Goal: Task Accomplishment & Management: Use online tool/utility

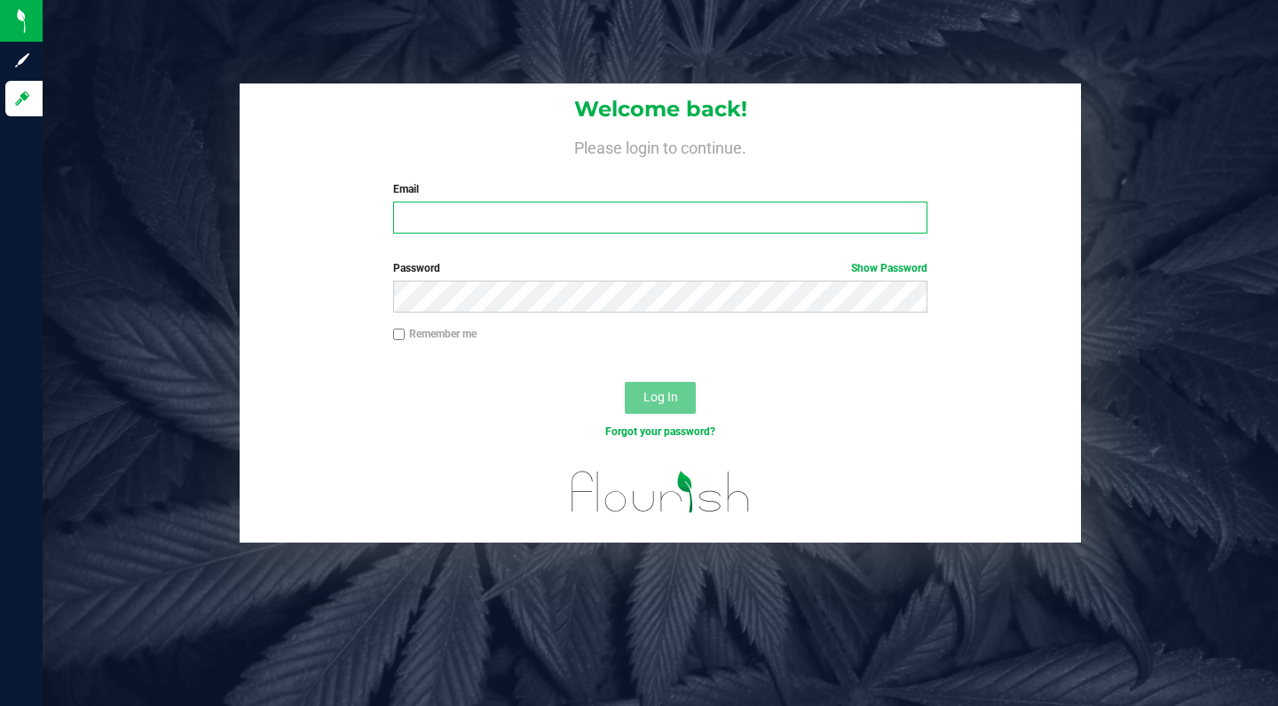
type input "[PERSON_NAME][EMAIL_ADDRESS][DOMAIN_NAME]"
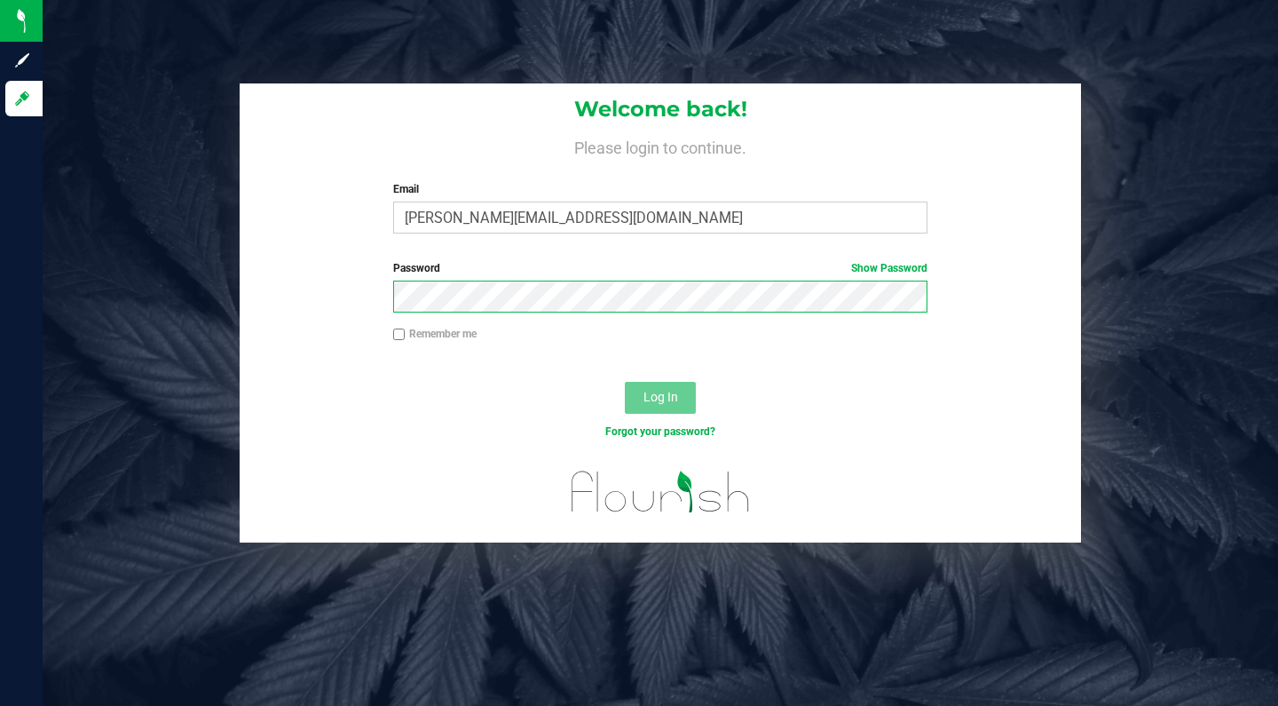
click at [660, 396] on button "Log In" at bounding box center [660, 398] width 71 height 32
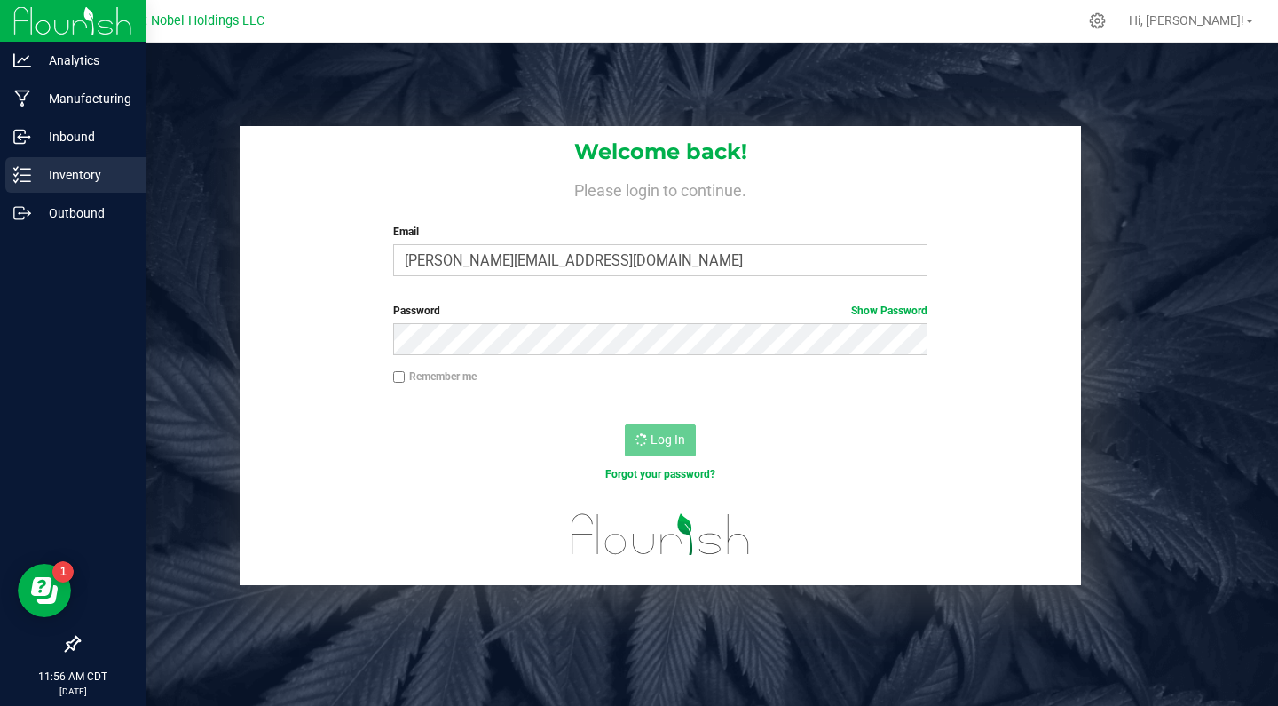
click at [68, 181] on p "Inventory" at bounding box center [84, 174] width 107 height 21
click at [50, 186] on div "Inventory" at bounding box center [75, 175] width 140 height 36
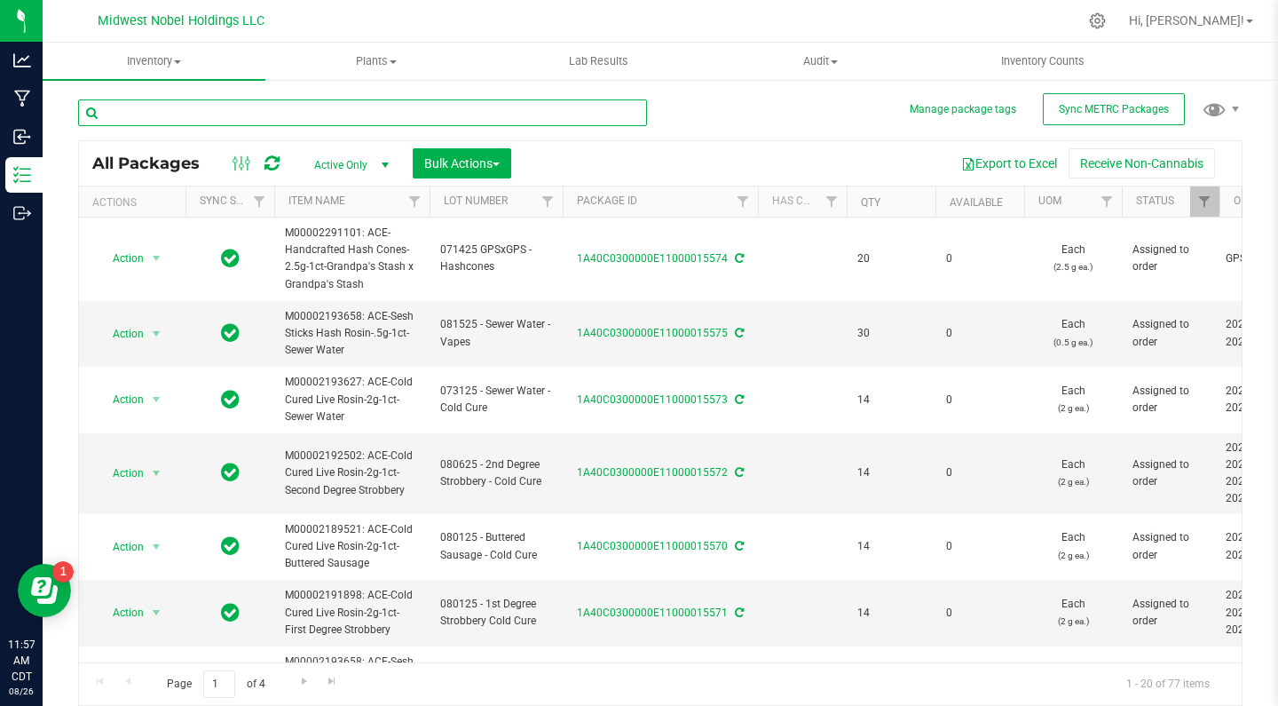
click at [267, 110] on input "text" at bounding box center [362, 112] width 569 height 27
type input "buttered"
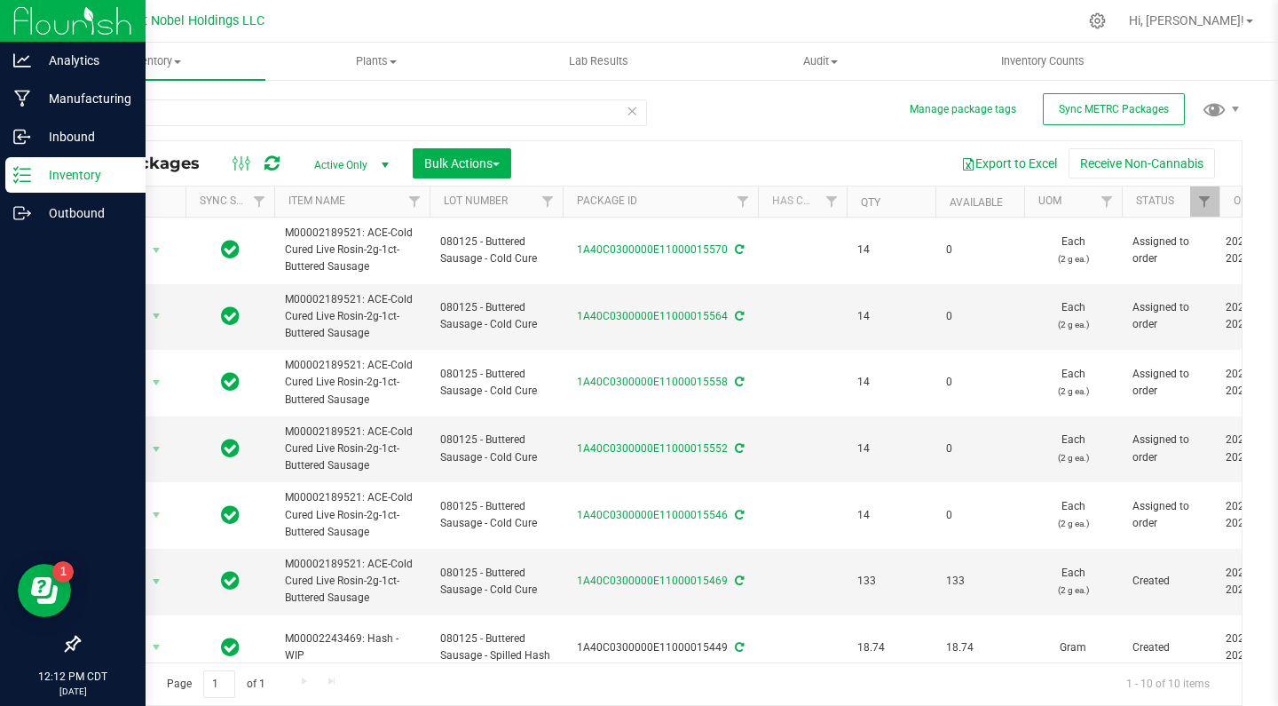
click at [33, 167] on p "Inventory" at bounding box center [84, 174] width 107 height 21
